Goal: Task Accomplishment & Management: Manage account settings

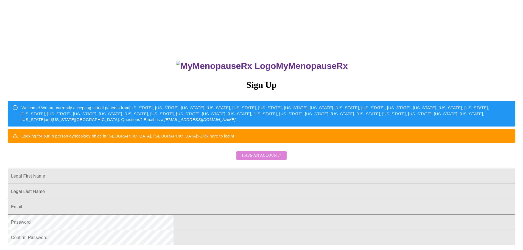
click at [264, 159] on span "Have an account?" at bounding box center [261, 155] width 39 height 7
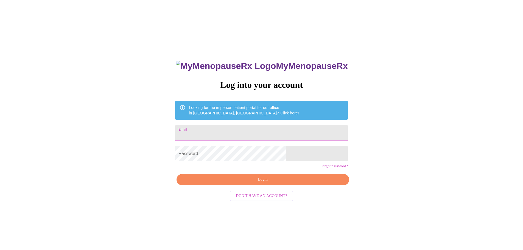
click at [244, 131] on input "Email" at bounding box center [261, 132] width 172 height 15
type input "[EMAIL_ADDRESS][DOMAIN_NAME]"
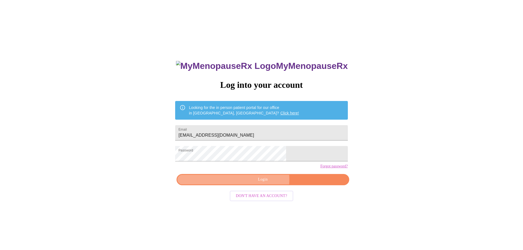
click at [264, 183] on span "Login" at bounding box center [263, 179] width 160 height 7
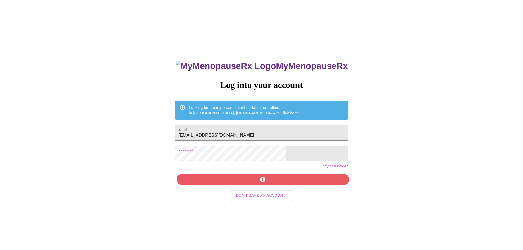
click at [259, 190] on div "MyMenopauseRx Log into your account Looking for the in person patient portal fo…" at bounding box center [261, 177] width 183 height 250
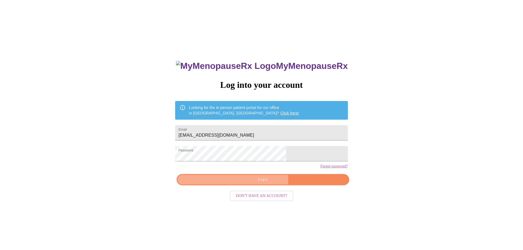
click at [264, 183] on span "Login" at bounding box center [263, 179] width 160 height 7
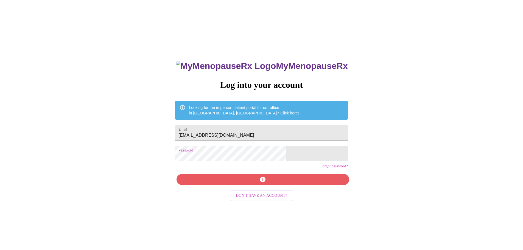
click at [172, 155] on div "MyMenopauseRx Log into your account Looking for the in person patient portal fo…" at bounding box center [261, 152] width 519 height 300
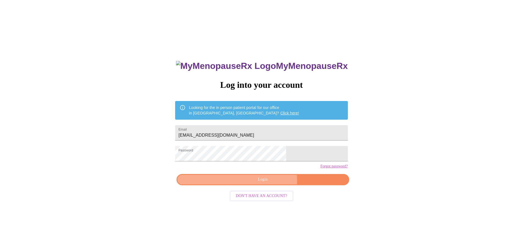
click at [268, 183] on span "Login" at bounding box center [263, 179] width 160 height 7
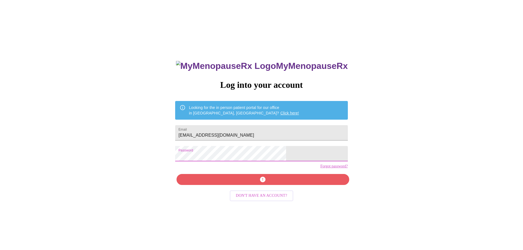
click at [199, 159] on div "MyMenopauseRx Log into your account Looking for the in person patient portal fo…" at bounding box center [261, 152] width 519 height 300
click at [262, 183] on span "Login" at bounding box center [263, 179] width 160 height 7
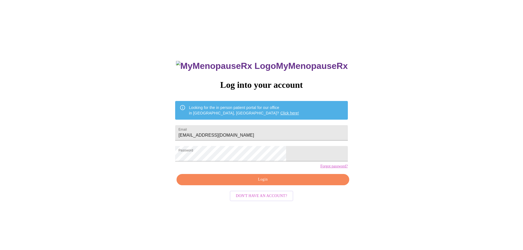
click at [182, 159] on div "MyMenopauseRx Log into your account Looking for the in person patient portal fo…" at bounding box center [261, 152] width 519 height 300
click at [267, 183] on span "Login" at bounding box center [263, 179] width 160 height 7
click at [320, 169] on link "Forgot password?" at bounding box center [333, 166] width 27 height 4
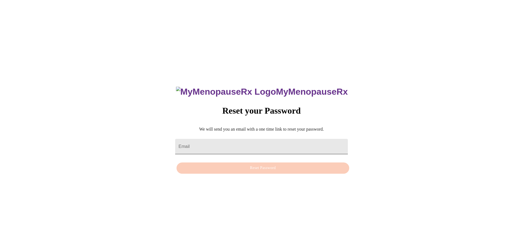
click at [208, 144] on input "Email" at bounding box center [261, 146] width 172 height 15
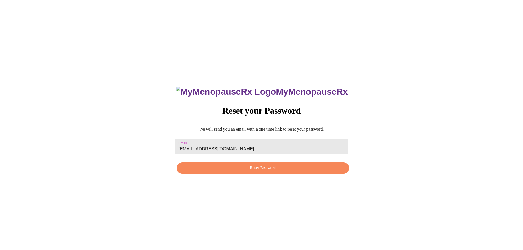
type input "[EMAIL_ADDRESS][DOMAIN_NAME]"
click at [280, 170] on span "Reset Password" at bounding box center [263, 168] width 160 height 7
